Goal: Browse casually

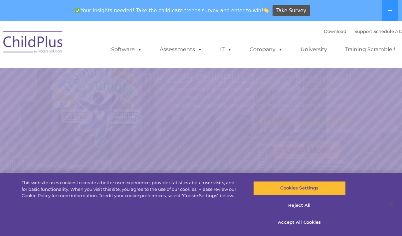
select select "MEDIUM"
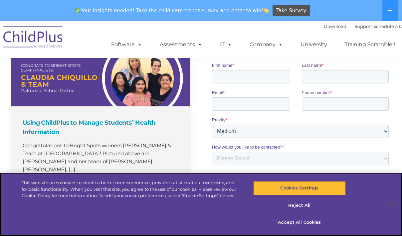
scroll to position [501, 0]
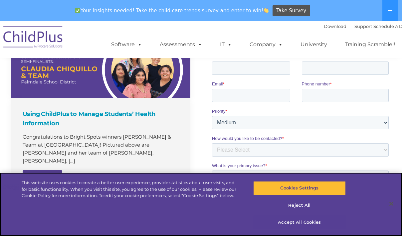
click at [291, 223] on button "Accept All Cookies" at bounding box center [299, 223] width 92 height 14
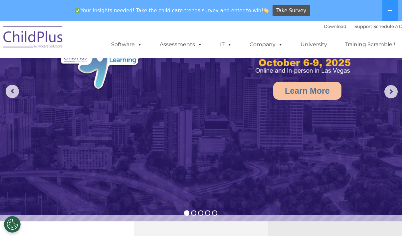
scroll to position [0, 0]
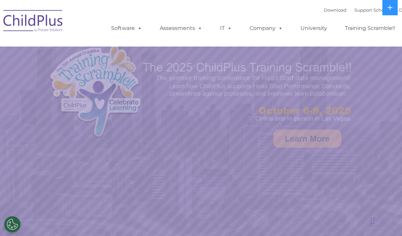
select select "MEDIUM"
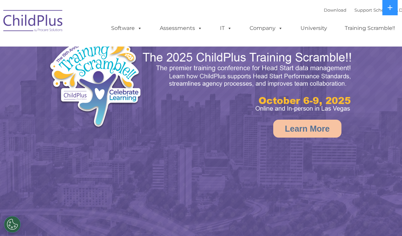
select select "MEDIUM"
